Goal: Navigation & Orientation: Find specific page/section

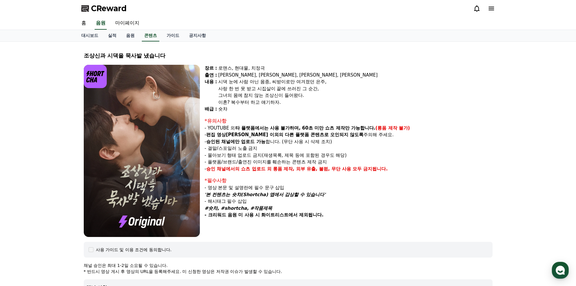
select select
click at [151, 36] on link "콘텐츠" at bounding box center [151, 35] width 18 height 11
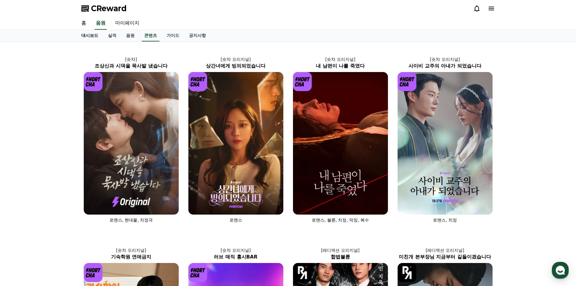
click at [88, 36] on link "대시보드" at bounding box center [90, 35] width 27 height 11
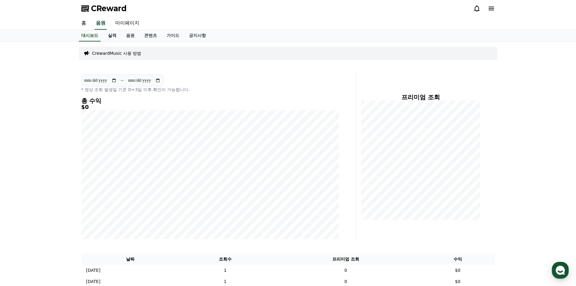
click at [111, 36] on link "실적" at bounding box center [112, 35] width 18 height 11
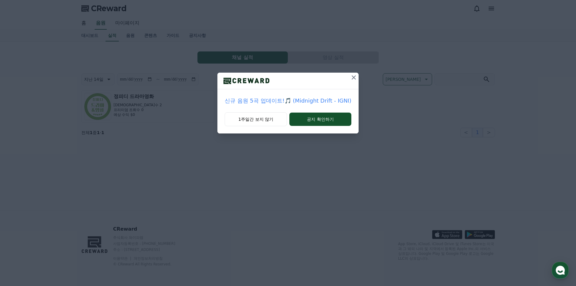
click at [352, 78] on icon at bounding box center [354, 77] width 4 height 4
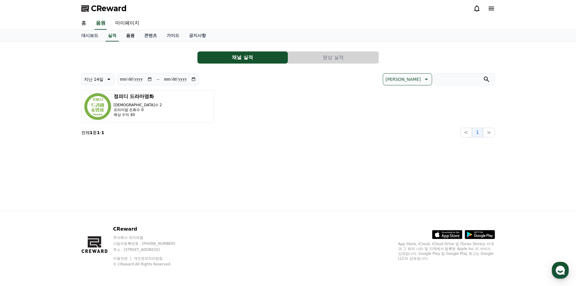
click at [127, 37] on link "음원" at bounding box center [130, 35] width 18 height 11
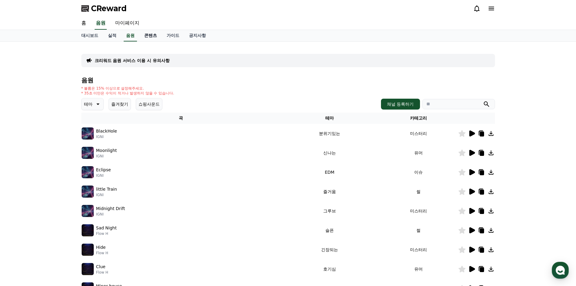
click at [156, 34] on link "콘텐츠" at bounding box center [150, 35] width 22 height 11
